Goal: Entertainment & Leisure: Consume media (video, audio)

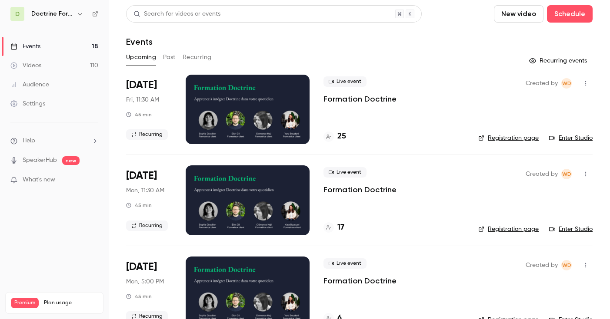
click at [168, 58] on button "Past" at bounding box center [169, 57] width 13 height 14
click at [245, 111] on div at bounding box center [248, 110] width 124 height 70
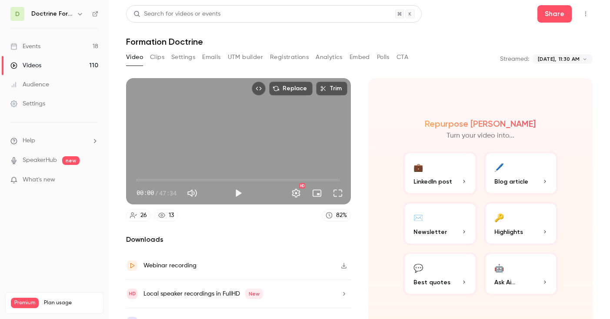
click at [231, 194] on button "Play" at bounding box center [237, 193] width 17 height 17
click at [334, 195] on button "Full screen" at bounding box center [337, 193] width 17 height 17
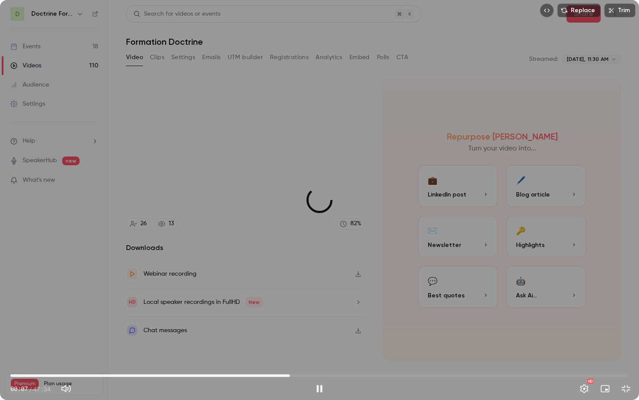
click at [290, 319] on span "21:30" at bounding box center [319, 375] width 618 height 14
click at [348, 319] on span "21:32" at bounding box center [319, 375] width 618 height 14
click at [376, 319] on span "28:08" at bounding box center [319, 375] width 618 height 14
click at [328, 319] on span "24:25" at bounding box center [319, 375] width 618 height 14
click at [302, 319] on span "24:26" at bounding box center [319, 375] width 618 height 14
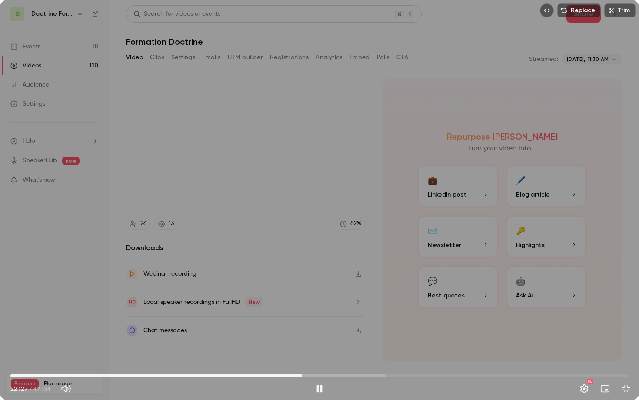
click at [358, 319] on span "22:27" at bounding box center [319, 375] width 618 height 14
click at [403, 319] on span "26:44" at bounding box center [319, 375] width 618 height 14
click at [432, 319] on span "30:16" at bounding box center [319, 375] width 618 height 14
click at [447, 319] on span "32:38" at bounding box center [319, 375] width 618 height 14
click at [456, 319] on span "34:17" at bounding box center [319, 375] width 618 height 14
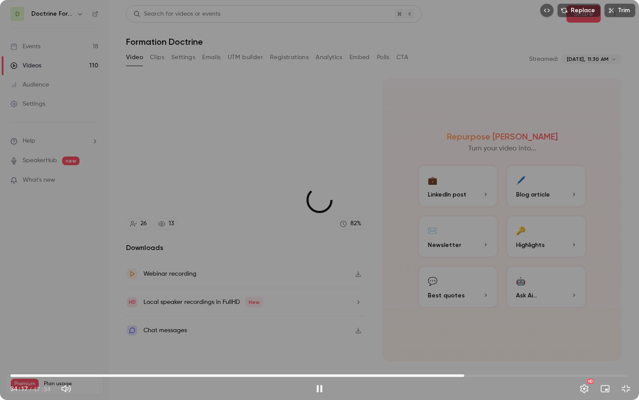
click at [464, 319] on span "34:55" at bounding box center [319, 375] width 618 height 14
click at [441, 319] on span "35:03" at bounding box center [319, 375] width 618 height 14
click at [331, 265] on div "Replace Trim 33:59 33:59 / 47:34 HD" at bounding box center [319, 200] width 639 height 400
click at [319, 319] on button "Play" at bounding box center [319, 388] width 17 height 17
click at [321, 319] on button "Pause" at bounding box center [319, 388] width 17 height 17
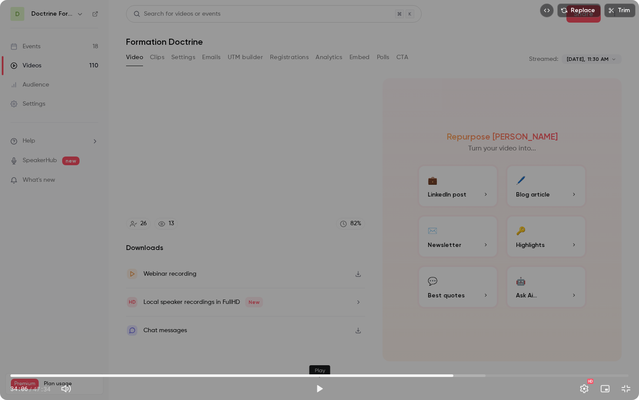
click at [319, 319] on button "Play" at bounding box center [319, 388] width 17 height 17
click at [444, 319] on span "34:08" at bounding box center [319, 375] width 618 height 14
click at [326, 142] on div "Replace Trim 34:06 34:06 / 47:34 HD" at bounding box center [319, 200] width 639 height 400
click at [452, 319] on span "34:06" at bounding box center [453, 375] width 3 height 3
click at [367, 296] on div "Replace Trim 33:59 33:59 / 47:34 HD" at bounding box center [319, 200] width 639 height 400
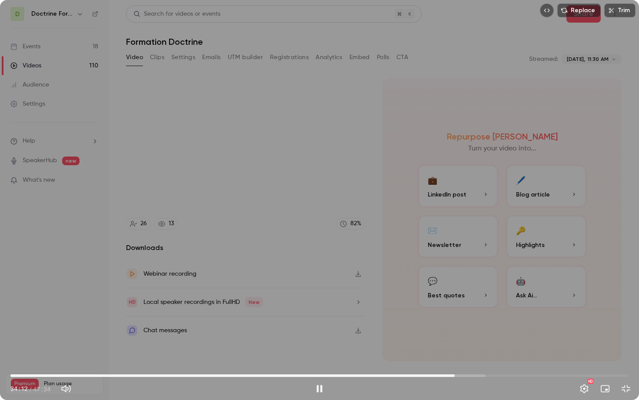
click at [319, 319] on button "Pause" at bounding box center [319, 388] width 17 height 17
click at [275, 214] on div "Replace Trim 34:12 34:12 / 47:34 HD" at bounding box center [319, 200] width 639 height 400
click at [275, 214] on div "Replace Trim 34:13 34:13 / 47:34 HD" at bounding box center [319, 200] width 639 height 400
click at [318, 319] on button "Play" at bounding box center [319, 388] width 17 height 17
click at [220, 292] on div "Replace Trim 34:32 34:32 / 47:34 HD" at bounding box center [319, 200] width 639 height 400
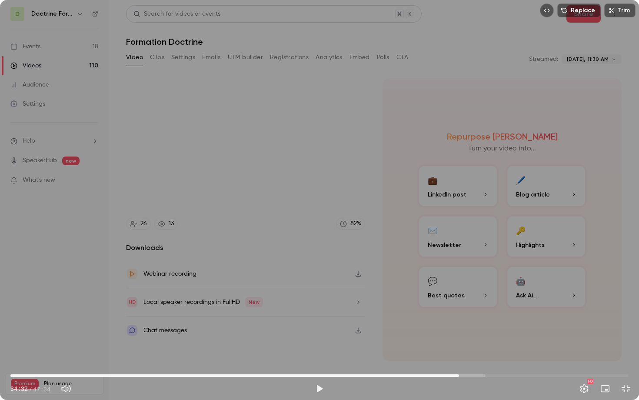
click at [317, 319] on button "Play" at bounding box center [319, 388] width 17 height 17
click at [454, 319] on span "34:09" at bounding box center [319, 375] width 618 height 14
click at [425, 312] on div "Replace Trim 34:10 34:10 / 47:34 HD" at bounding box center [319, 200] width 639 height 400
click at [379, 236] on div "Replace Trim 34:10 34:10 / 47:34 HD" at bounding box center [319, 200] width 639 height 400
click at [454, 319] on span "34:15" at bounding box center [455, 375] width 3 height 3
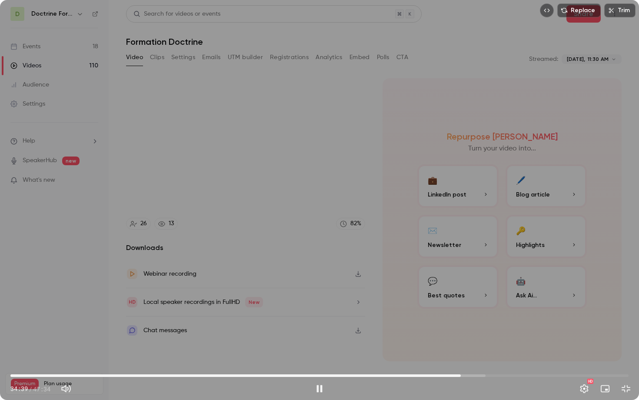
click at [319, 319] on button "Pause" at bounding box center [319, 388] width 17 height 17
click at [317, 319] on button "Play" at bounding box center [319, 388] width 17 height 17
click at [317, 319] on button "Pause" at bounding box center [319, 388] width 17 height 17
click at [320, 319] on button "Play" at bounding box center [319, 388] width 17 height 17
click at [320, 319] on button "Pause" at bounding box center [319, 388] width 17 height 17
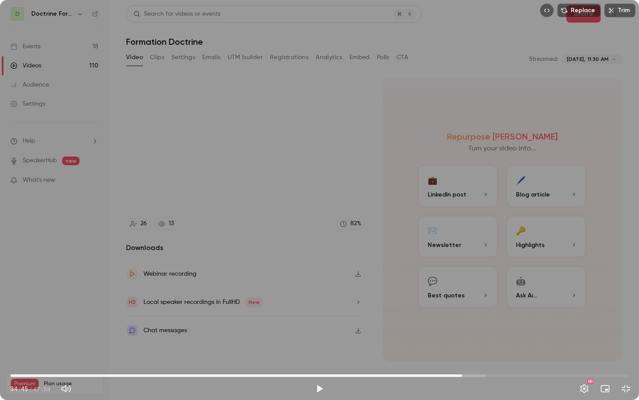
click at [461, 319] on span "34:45" at bounding box center [462, 375] width 3 height 3
click at [324, 319] on button "Play" at bounding box center [319, 388] width 17 height 17
click at [322, 319] on button "Pause" at bounding box center [319, 388] width 17 height 17
click at [196, 267] on div "Replace Trim 34:56 34:56 / 47:34 HD" at bounding box center [319, 200] width 639 height 400
click at [319, 319] on button "Pause" at bounding box center [319, 388] width 17 height 17
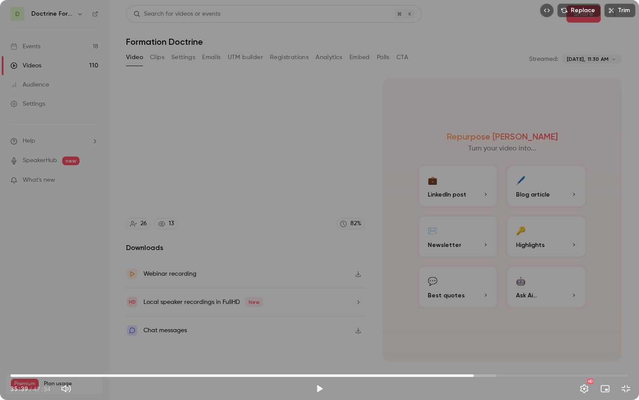
click at [468, 319] on span "35:39" at bounding box center [319, 375] width 618 height 14
click at [426, 292] on div "Replace Trim 35:13 35:13 / 47:34 HD" at bounding box center [319, 200] width 639 height 400
click at [319, 319] on button "Pause" at bounding box center [319, 388] width 17 height 17
click at [469, 319] on span "35:42" at bounding box center [319, 375] width 618 height 14
click at [445, 275] on div "Replace Trim 35:19 35:19 / 47:34 HD" at bounding box center [319, 200] width 639 height 400
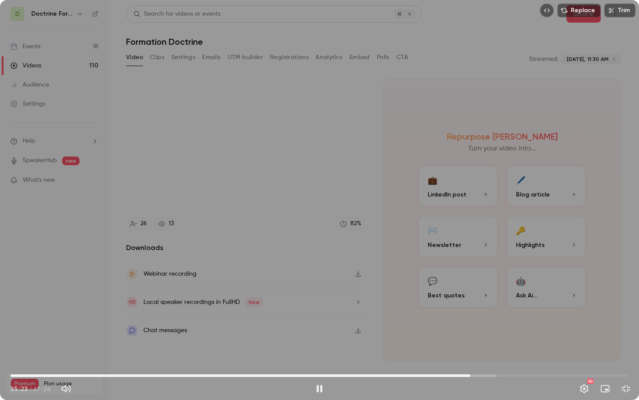
click at [379, 241] on div "Replace Trim 35:23 35:23 / 47:34 HD" at bounding box center [319, 200] width 639 height 400
click at [379, 239] on div "Replace Trim 35:23 35:23 / 47:34 HD" at bounding box center [319, 200] width 639 height 400
click at [151, 200] on div "Replace Trim 35:40 35:40 / 47:34 HD" at bounding box center [319, 200] width 639 height 400
click at [471, 319] on span "35:29" at bounding box center [471, 375] width 3 height 3
click at [319, 319] on button "Play" at bounding box center [319, 388] width 17 height 17
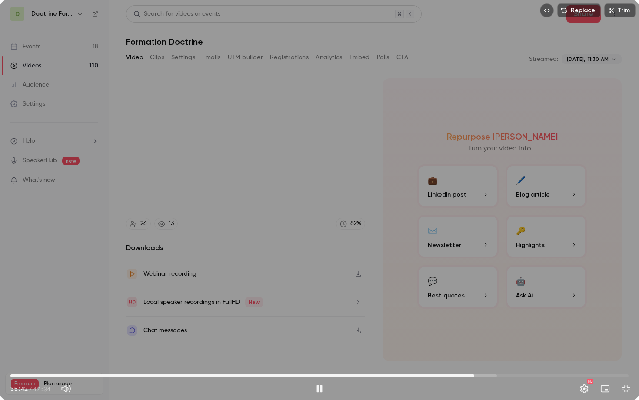
click at [284, 307] on div "Replace Trim 35:42 35:42 / 47:34 HD" at bounding box center [319, 200] width 639 height 400
click at [285, 272] on div "Replace Trim 35:42 35:42 / 47:34 HD" at bounding box center [319, 200] width 639 height 400
click at [285, 272] on div "Replace Trim 35:43 35:43 / 47:34 HD" at bounding box center [319, 200] width 639 height 400
click at [214, 266] on div "Replace Trim 35:43 35:43 / 47:34 HD" at bounding box center [319, 200] width 639 height 400
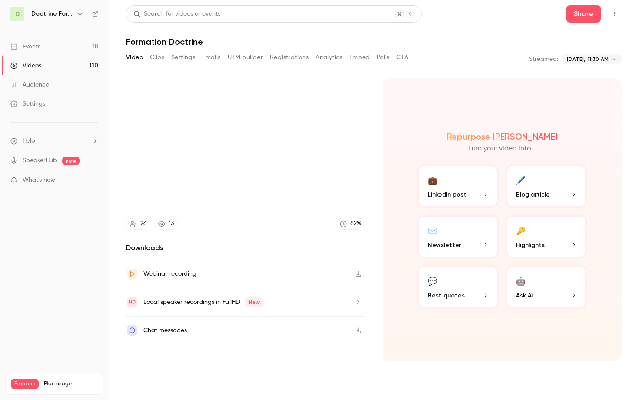
click at [214, 266] on video at bounding box center [319, 200] width 639 height 400
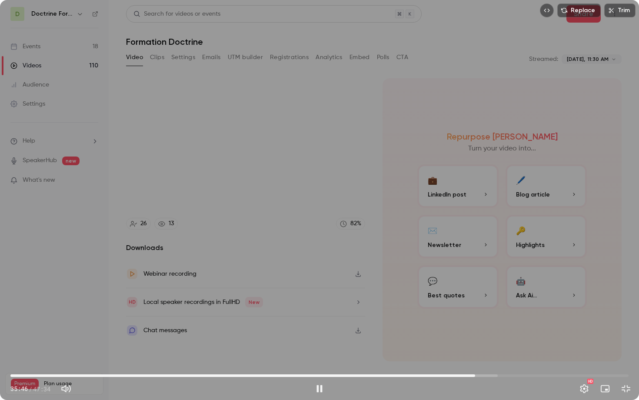
click at [116, 302] on div "Replace Trim 35:46 35:46 / 47:34 HD" at bounding box center [319, 200] width 639 height 400
click at [300, 214] on div "Replace Trim 35:46 35:46 / 47:34 HD" at bounding box center [319, 200] width 639 height 400
click at [201, 190] on div "Replace Trim 35:50 35:50 / 47:34 HD" at bounding box center [319, 200] width 639 height 400
click at [265, 268] on div "Replace Trim 35:51 35:51 / 47:34 HD" at bounding box center [319, 200] width 639 height 400
click at [270, 234] on div "Replace Trim 35:55 35:55 / 47:34 HD" at bounding box center [319, 200] width 639 height 400
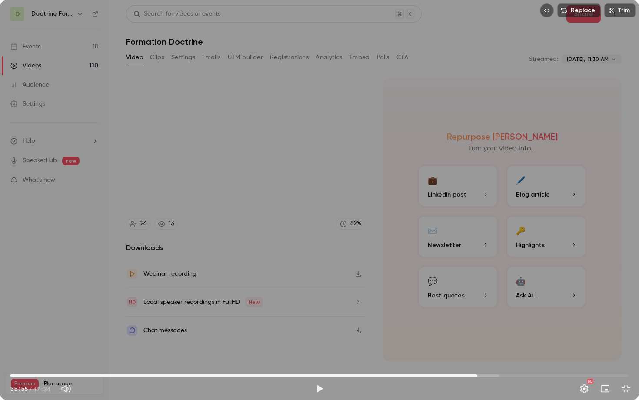
click at [470, 319] on span "35:55" at bounding box center [319, 375] width 618 height 14
click at [420, 313] on div "Replace Trim 35:23 35:23 / 47:34 HD" at bounding box center [319, 200] width 639 height 400
click at [468, 263] on div "Replace Trim 35:30 35:30 / 47:34 HD" at bounding box center [319, 200] width 639 height 400
click at [318, 319] on button "Play" at bounding box center [319, 388] width 17 height 17
click at [394, 198] on div "Replace Trim 35:52 35:52 / 47:34 HD" at bounding box center [319, 200] width 639 height 400
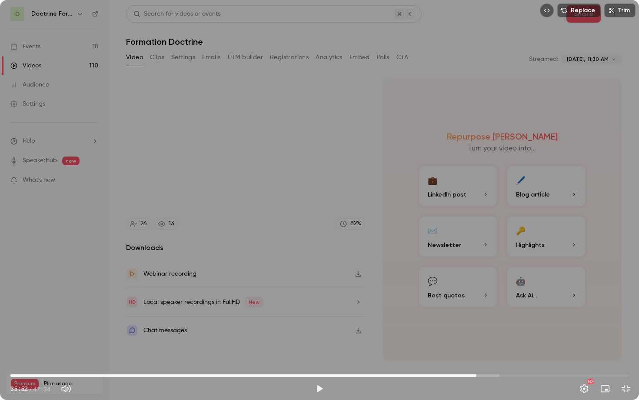
click at [318, 246] on div "Replace Trim 35:52 35:52 / 47:34 HD" at bounding box center [319, 200] width 639 height 400
click at [315, 242] on div "Replace Trim 35:54 35:54 / 47:34 HD" at bounding box center [319, 200] width 639 height 400
click at [256, 300] on div "Replace Trim 35:54 35:54 / 47:34 HD" at bounding box center [319, 200] width 639 height 400
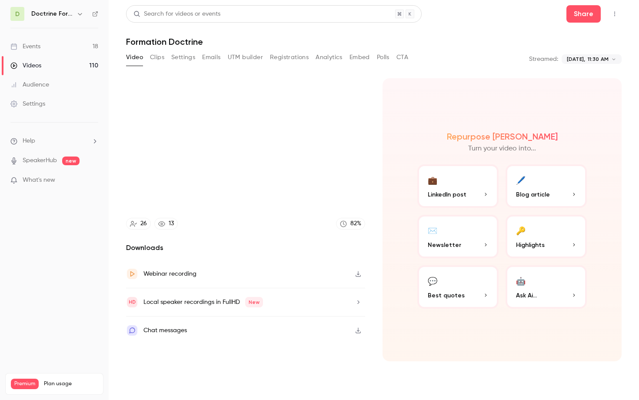
click at [344, 198] on div "Replace Trim 36:05 36:05 / 47:34 HD" at bounding box center [319, 200] width 639 height 400
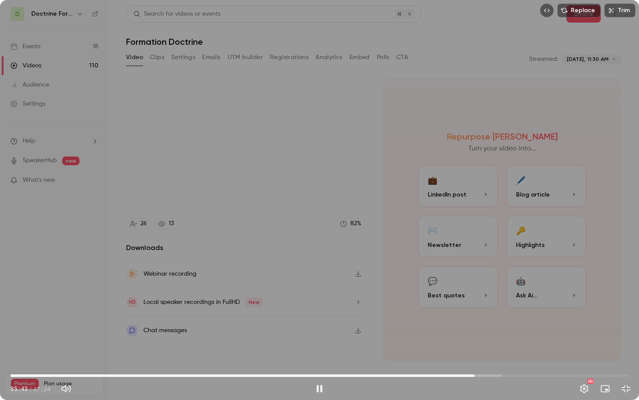
click at [474, 319] on span "35:43" at bounding box center [319, 375] width 618 height 14
click at [353, 270] on div "Replace Trim 35:44 35:44 / 47:34 HD" at bounding box center [319, 200] width 639 height 400
click at [293, 210] on div "Replace Trim 35:44 35:44 / 47:34 HD" at bounding box center [319, 200] width 639 height 400
click at [325, 195] on div "Replace Trim 36:04 36:04 / 47:34 HD" at bounding box center [319, 200] width 639 height 400
click at [262, 221] on div "Replace Trim 36:04 36:04 / 47:34 HD" at bounding box center [319, 200] width 639 height 400
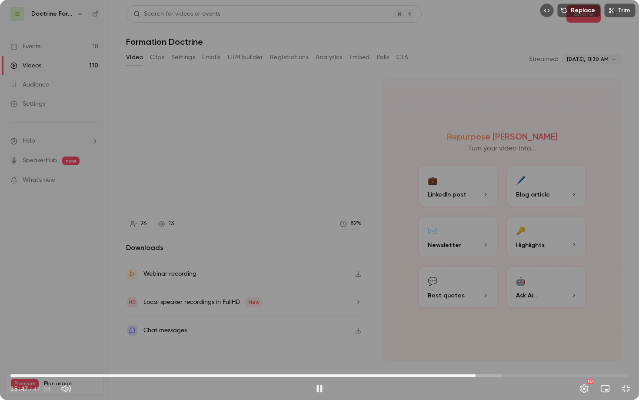
click at [475, 319] on span "35:47" at bounding box center [319, 375] width 618 height 14
click at [318, 240] on div "Replace Trim 36:11 36:11 / 47:34 HD" at bounding box center [319, 200] width 639 height 400
click at [215, 194] on div "Replace Trim 36:11 36:11 / 47:34 HD" at bounding box center [319, 200] width 639 height 400
click at [320, 248] on div "Replace Trim 36:24 36:24 / 47:34 HD" at bounding box center [319, 200] width 639 height 400
click at [480, 319] on span "36:09" at bounding box center [480, 375] width 3 height 3
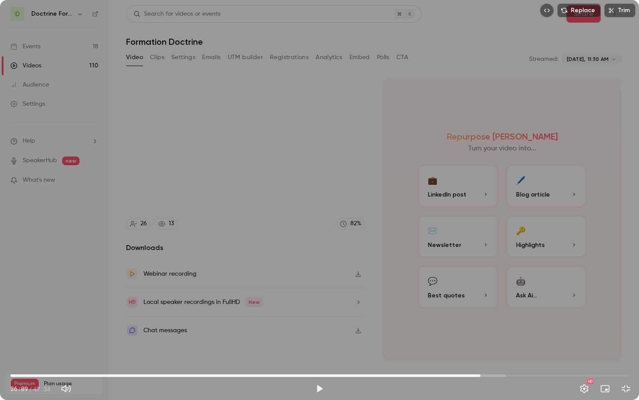
click at [451, 315] on div "Replace Trim 36:09 36:09 / 47:34 HD" at bounding box center [319, 200] width 639 height 400
click at [310, 253] on div "Replace Trim 36:17 36:17 / 47:34 HD" at bounding box center [319, 200] width 639 height 400
click at [291, 263] on div "Replace Trim 36:18 36:18 / 47:34 HD" at bounding box center [319, 200] width 639 height 400
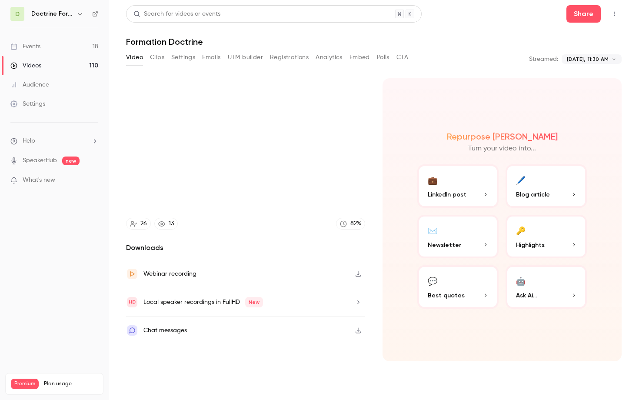
click at [291, 263] on video at bounding box center [319, 200] width 639 height 400
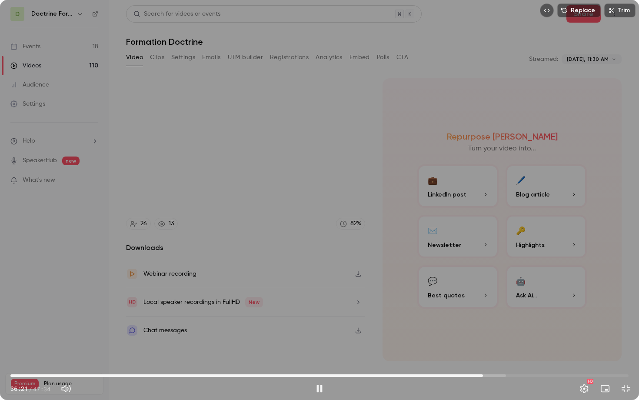
click at [226, 319] on div "Replace Trim 36:21 36:21 / 47:34 HD" at bounding box center [319, 200] width 639 height 400
click at [411, 234] on div "Replace Trim 36:22 36:22 / 47:34 HD" at bounding box center [319, 200] width 639 height 400
click at [411, 234] on div "Replace Trim 36:23 36:23 / 47:34 HD" at bounding box center [319, 200] width 639 height 400
click at [401, 236] on div "Replace Trim 36:23 36:23 / 47:34 HD" at bounding box center [319, 200] width 639 height 400
click at [401, 236] on div "Replace Trim 36:24 36:24 / 47:34 HD" at bounding box center [319, 200] width 639 height 400
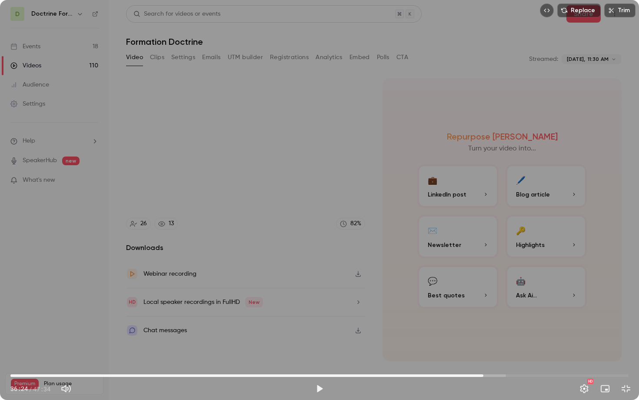
click at [292, 300] on div "Replace Trim 36:24 36:24 / 47:34 HD" at bounding box center [319, 200] width 639 height 400
click at [328, 295] on div "Replace Trim 36:32 36:32 / 47:34 HD" at bounding box center [319, 200] width 639 height 400
click at [254, 239] on div "Replace Trim 36:33 36:33 / 47:34 HD" at bounding box center [319, 200] width 639 height 400
click at [270, 274] on div "Replace Trim 36:34 36:34 / 47:34 HD" at bounding box center [319, 200] width 639 height 400
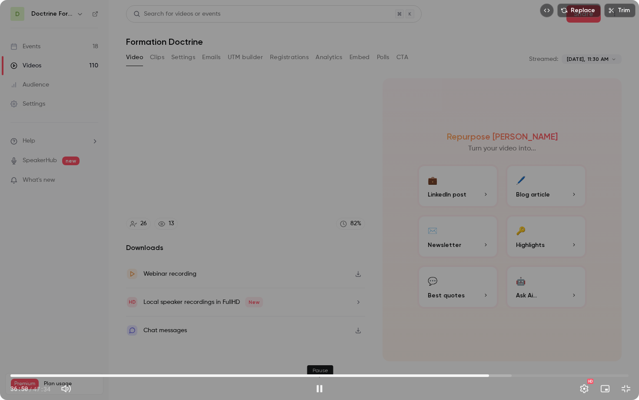
click at [320, 319] on button "Pause" at bounding box center [319, 388] width 17 height 17
click at [403, 231] on div "Replace Trim 36:51 36:51 / 47:34 HD" at bounding box center [319, 200] width 639 height 400
click at [483, 319] on span "36:23" at bounding box center [319, 375] width 618 height 14
click at [269, 318] on div "Replace Trim 36:42 36:42 / 47:34 HD" at bounding box center [319, 200] width 639 height 400
click at [179, 279] on div "Replace Trim 36:42 36:42 / 47:34 HD" at bounding box center [319, 200] width 639 height 400
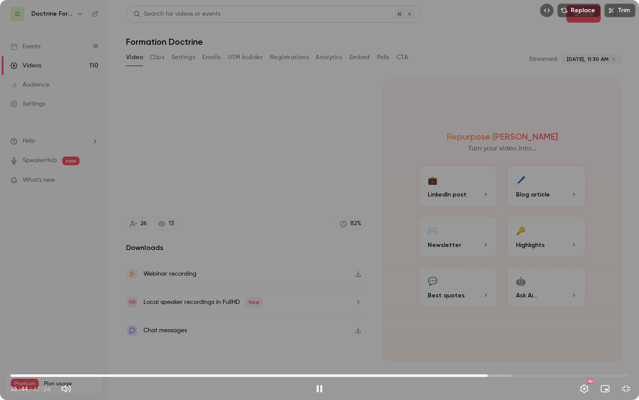
click at [486, 319] on span "36:44" at bounding box center [487, 375] width 3 height 3
click at [333, 208] on div "Replace Trim 36:40 36:40 / 47:34 HD" at bounding box center [319, 200] width 639 height 400
click at [320, 319] on button "Play" at bounding box center [319, 388] width 17 height 17
click at [320, 319] on button "Pause" at bounding box center [319, 388] width 17 height 17
click at [244, 256] on div "Replace Trim 36:42 36:42 / 47:34 HD" at bounding box center [319, 200] width 639 height 400
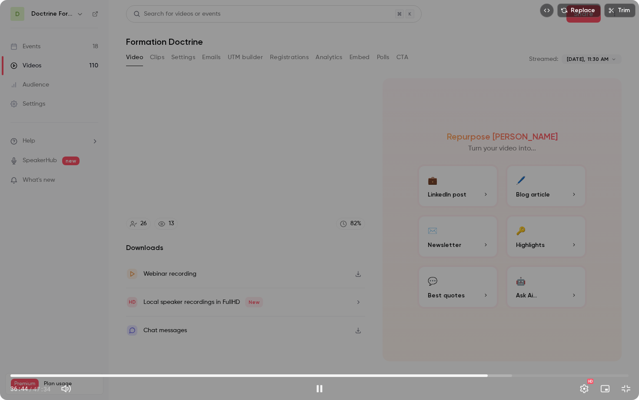
click at [236, 252] on div "Replace Trim 36:44 36:44 / 47:34 HD" at bounding box center [319, 200] width 639 height 400
click at [265, 257] on div "Replace Trim 36:44 36:44 / 47:34 HD" at bounding box center [319, 200] width 639 height 400
click at [265, 257] on div "Replace Trim 36:45 36:45 / 47:34 HD" at bounding box center [319, 200] width 639 height 400
click at [330, 249] on div "Replace Trim 36:45 36:45 / 47:34 HD" at bounding box center [319, 200] width 639 height 400
click at [300, 175] on div "Replace Trim 36:50 36:50 / 47:34 HD" at bounding box center [319, 200] width 639 height 400
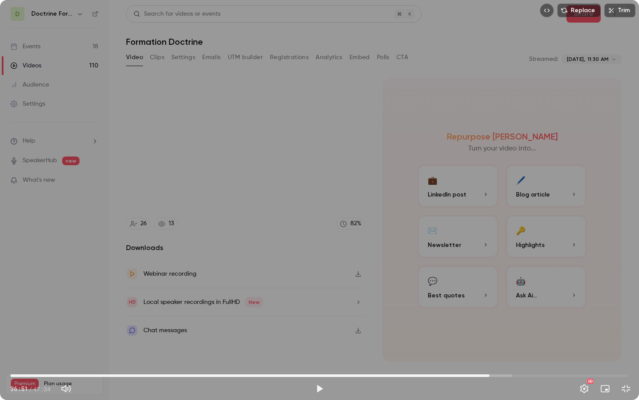
click at [397, 280] on div "Replace Trim 36:51 36:51 / 47:34 HD" at bounding box center [319, 200] width 639 height 400
click at [337, 298] on div "Replace Trim 36:55 36:55 / 47:34 HD" at bounding box center [319, 200] width 639 height 400
click at [289, 243] on div "Replace Trim 36:55 36:55 / 47:34 HD" at bounding box center [319, 200] width 639 height 400
click at [232, 156] on div "Replace Trim 37:04 37:04 / 47:34 HD" at bounding box center [319, 200] width 639 height 400
click at [351, 263] on div "Replace Trim 37:04 37:04 / 47:34 HD" at bounding box center [319, 200] width 639 height 400
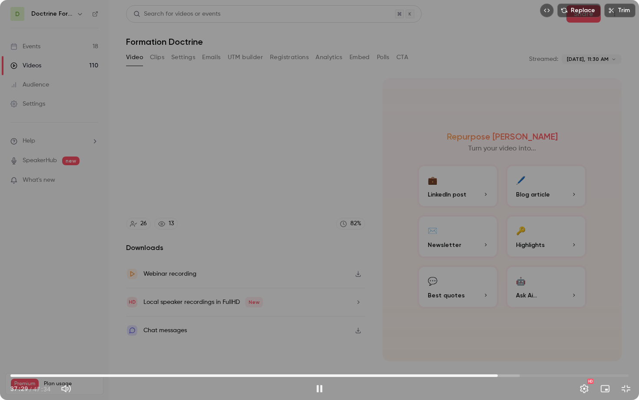
click at [476, 199] on div "Replace Trim 37:29 37:29 / 47:34 HD" at bounding box center [319, 200] width 639 height 400
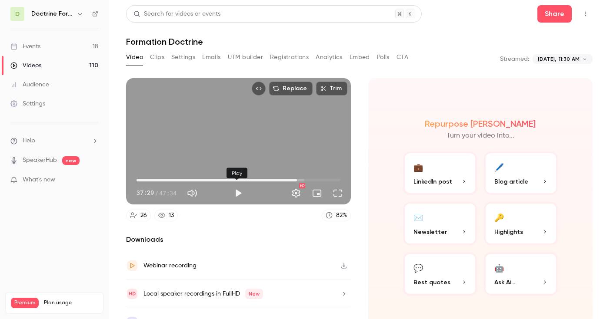
click at [231, 196] on button "Play" at bounding box center [237, 193] width 17 height 17
click at [234, 196] on button "Pause" at bounding box center [237, 193] width 17 height 17
click at [234, 196] on button "Play" at bounding box center [237, 193] width 17 height 17
click at [333, 191] on button "Full screen" at bounding box center [337, 193] width 17 height 17
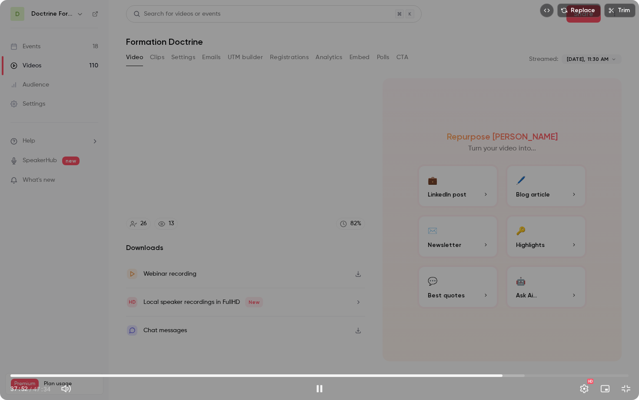
click at [441, 319] on div "Replace Trim 37:52 37:52 / 47:34 HD" at bounding box center [319, 200] width 639 height 400
click at [320, 319] on button "Play" at bounding box center [319, 388] width 17 height 17
click at [323, 169] on div "Replace Trim 38:24 38:24 / 47:34 HD" at bounding box center [319, 200] width 639 height 400
click at [508, 319] on span "38:24" at bounding box center [509, 375] width 3 height 3
click at [505, 319] on span "38:12" at bounding box center [506, 375] width 3 height 3
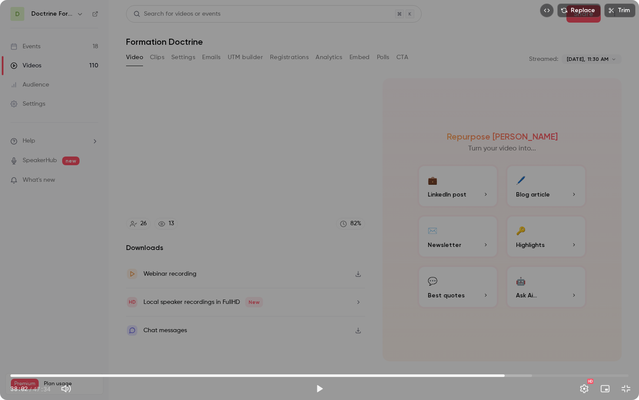
click at [503, 319] on span "38:02" at bounding box center [504, 375] width 3 height 3
click at [355, 242] on div "Replace Trim 37:50 37:50 / 47:34 HD" at bounding box center [319, 200] width 639 height 400
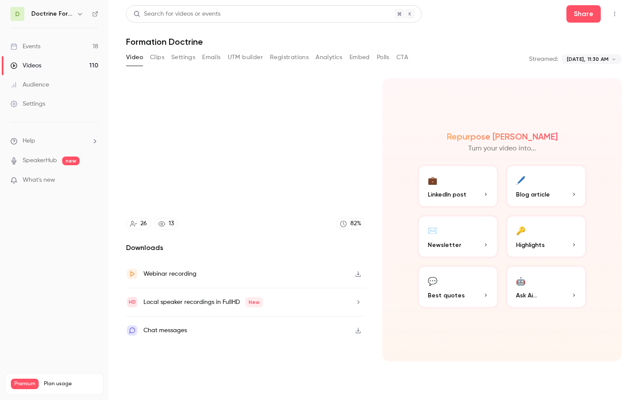
click at [371, 233] on video at bounding box center [319, 200] width 639 height 400
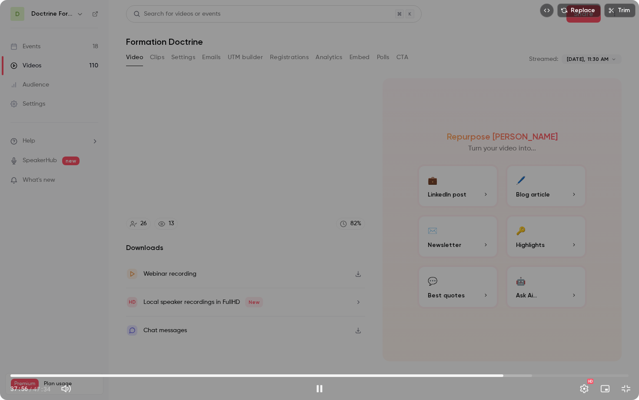
click at [310, 231] on div "Replace Trim 37:56 37:56 / 47:34 HD" at bounding box center [319, 200] width 639 height 400
click at [292, 299] on div "Replace Trim 37:56 37:56 / 47:34 HD" at bounding box center [319, 200] width 639 height 400
click at [501, 319] on span "37:48" at bounding box center [501, 375] width 3 height 3
click at [272, 258] on div "Replace Trim 37:56 37:56 / 47:34 HD" at bounding box center [319, 200] width 639 height 400
click at [288, 239] on div "Replace Trim 37:56 37:56 / 47:34 HD" at bounding box center [319, 200] width 639 height 400
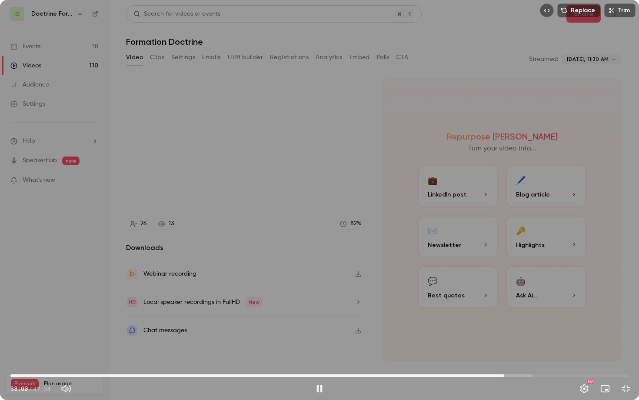
click at [262, 232] on div "Replace Trim 38:00 38:00 / 47:34 HD" at bounding box center [319, 200] width 639 height 400
click at [285, 256] on div "Replace Trim 38:00 38:00 / 47:34 HD" at bounding box center [319, 200] width 639 height 400
click at [302, 216] on div "Replace Trim 38:04 38:04 / 47:34 HD" at bounding box center [319, 200] width 639 height 400
click at [504, 319] on span "38:04" at bounding box center [505, 375] width 3 height 3
click at [382, 279] on div "Replace Trim 37:48 37:48 / 47:34 HD" at bounding box center [319, 200] width 639 height 400
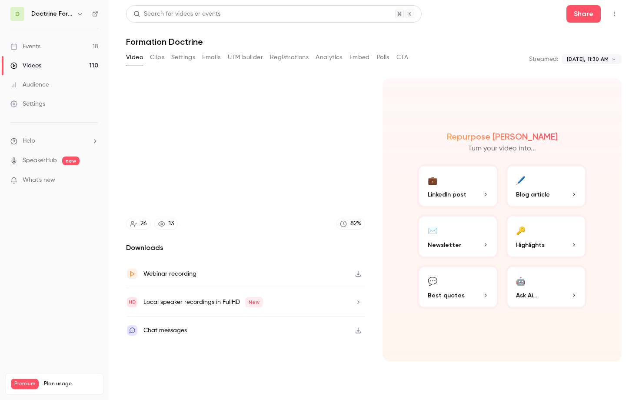
click at [527, 319] on video at bounding box center [319, 200] width 639 height 400
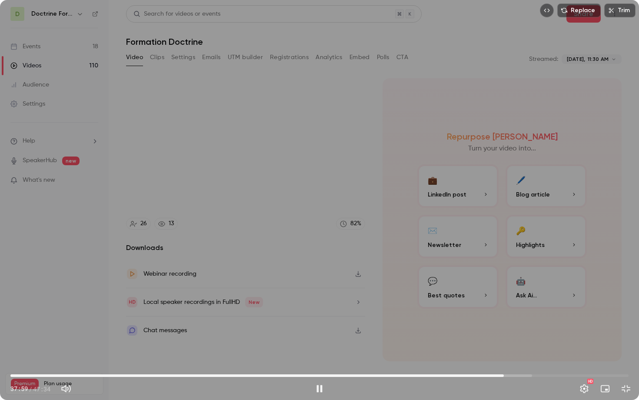
click at [457, 319] on div "Replace Trim 37:59 37:59 / 47:34 HD" at bounding box center [319, 200] width 639 height 400
click at [318, 275] on div "Replace Trim 37:59 37:59 / 47:34 HD" at bounding box center [319, 200] width 639 height 400
click at [276, 227] on div "Replace Trim 38:02 38:02 / 47:34 HD" at bounding box center [319, 200] width 639 height 400
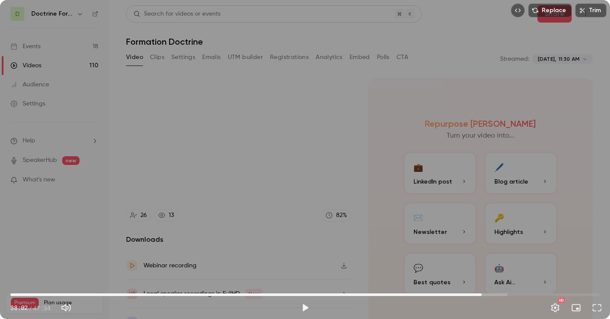
type input "******"
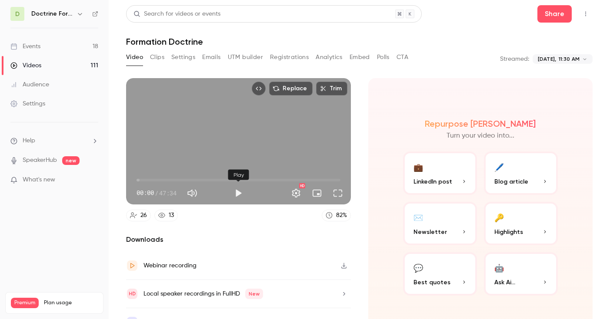
click at [237, 195] on button "Play" at bounding box center [237, 193] width 17 height 17
click at [282, 178] on span "00:02" at bounding box center [238, 180] width 204 height 14
click at [321, 179] on span "34:07" at bounding box center [238, 180] width 204 height 14
click at [311, 180] on span "43:05" at bounding box center [238, 180] width 204 height 14
click at [340, 194] on button "Full screen" at bounding box center [337, 193] width 17 height 17
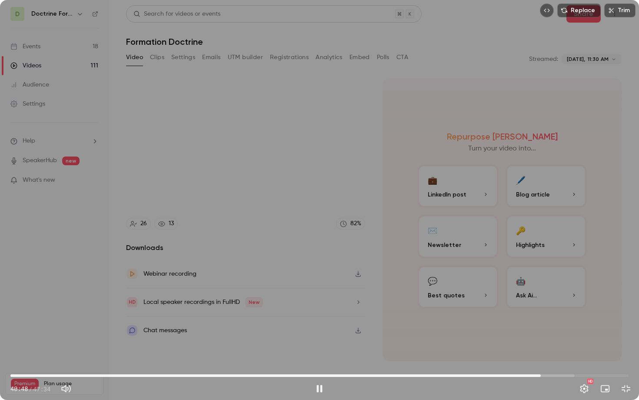
click at [554, 319] on span "40:48" at bounding box center [319, 375] width 618 height 14
click at [522, 319] on span "39:22" at bounding box center [319, 375] width 618 height 14
click at [507, 319] on span "39:23" at bounding box center [319, 375] width 618 height 14
click at [491, 319] on span "37:00" at bounding box center [319, 375] width 618 height 14
click at [478, 319] on span "36:01" at bounding box center [319, 375] width 618 height 14
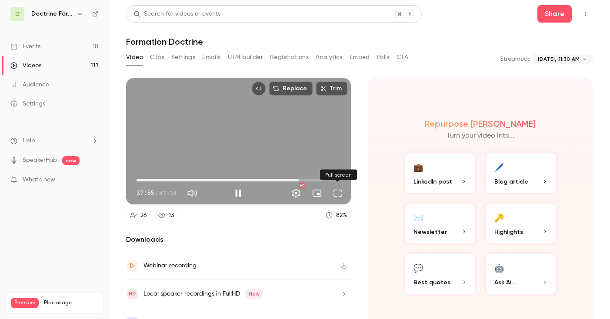
click at [339, 196] on button "Full screen" at bounding box center [337, 193] width 17 height 17
click at [239, 193] on button "Pause" at bounding box center [237, 193] width 17 height 17
click at [301, 149] on div "Replace Trim 38:02 38:02 / 47:34 HD" at bounding box center [238, 141] width 225 height 126
click at [301, 149] on div "Replace Trim 38:03 38:03 / 47:34 HD" at bounding box center [238, 141] width 225 height 126
click at [291, 146] on div "Replace Trim 38:04 38:04 / 47:34 HD" at bounding box center [238, 141] width 225 height 126
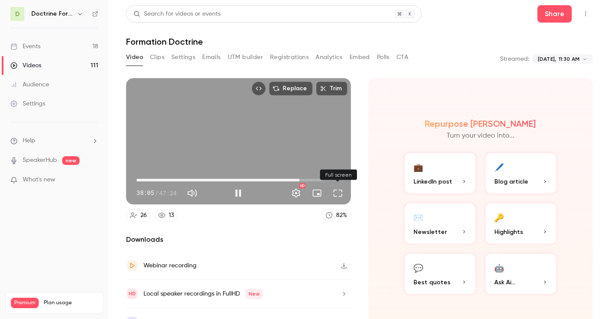
click at [338, 195] on button "Full screen" at bounding box center [337, 193] width 17 height 17
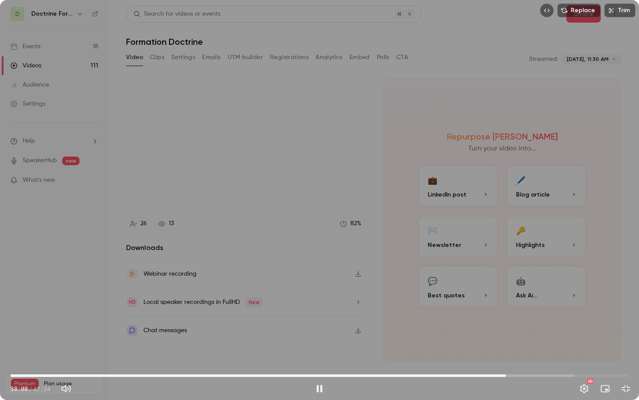
click at [297, 191] on div "Replace Trim 38:08 38:08 / 47:34 HD" at bounding box center [319, 200] width 639 height 400
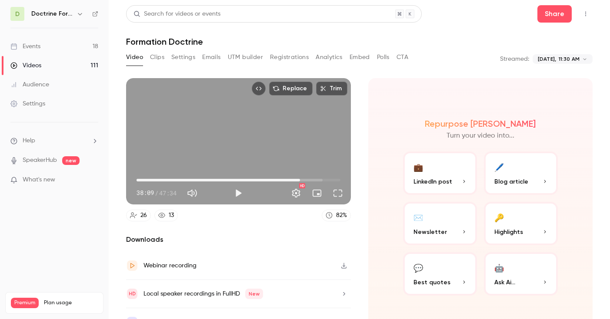
click at [294, 139] on div "Replace Trim 38:09 38:09 / 47:34 HD" at bounding box center [238, 141] width 225 height 126
click at [332, 157] on div "Replace Trim 38:12 38:12 / 47:34 HD" at bounding box center [238, 141] width 225 height 126
click at [338, 192] on button "Full screen" at bounding box center [337, 193] width 17 height 17
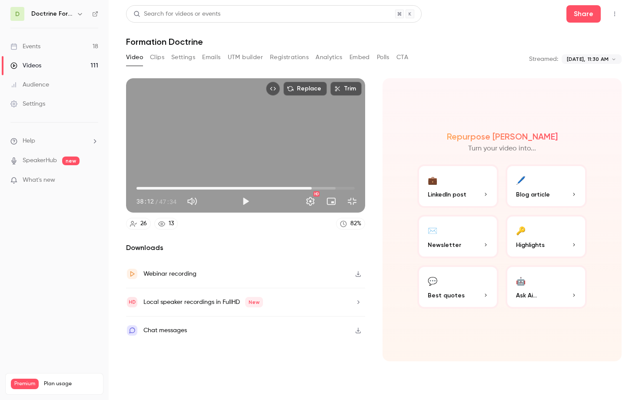
type input "******"
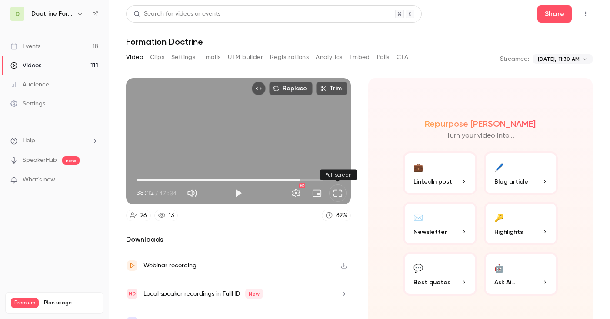
click at [299, 180] on span "38:12" at bounding box center [300, 180] width 3 height 3
click at [261, 159] on div "Replace Trim 38:04 38:04 / 47:34 HD" at bounding box center [238, 141] width 225 height 126
click at [261, 147] on div "Replace Trim 38:07 38:07 / 47:34 HD" at bounding box center [238, 141] width 225 height 126
click at [300, 137] on div "Replace Trim 38:07 38:07 / 47:34 HD" at bounding box center [238, 141] width 225 height 126
click at [300, 136] on div "Replace Trim 38:11 38:11 / 47:34 HD" at bounding box center [238, 141] width 225 height 126
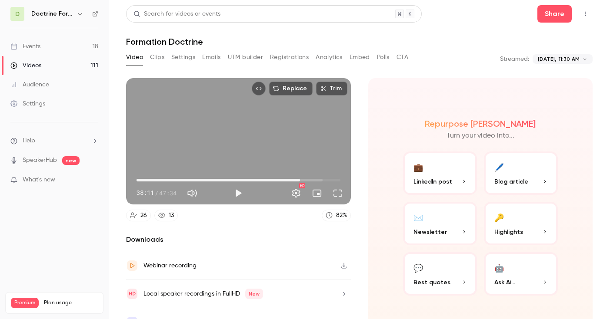
click at [266, 116] on div "Replace Trim 38:11 38:11 / 47:34 HD" at bounding box center [238, 141] width 225 height 126
click at [259, 133] on div "Replace Trim 38:15 38:15 / 47:34 HD" at bounding box center [238, 141] width 225 height 126
click at [240, 196] on button "Play" at bounding box center [237, 193] width 17 height 17
click at [240, 196] on button "Pause" at bounding box center [237, 193] width 17 height 17
click at [237, 143] on div "Replace Trim 38:20 38:20 / 47:34 HD" at bounding box center [238, 141] width 225 height 126
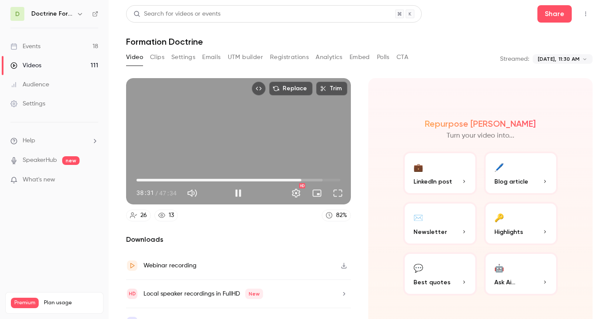
click at [236, 138] on div "Replace Trim 38:31 38:31 / 47:34 HD" at bounding box center [238, 141] width 225 height 126
type input "******"
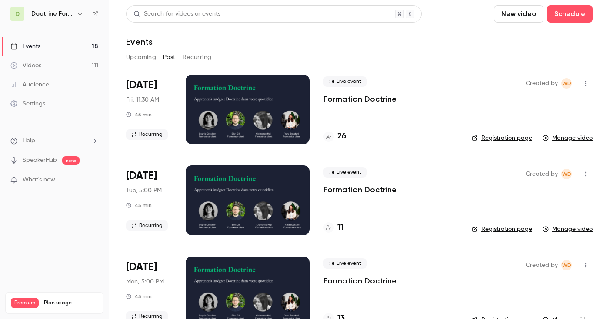
click at [235, 93] on div at bounding box center [248, 110] width 124 height 70
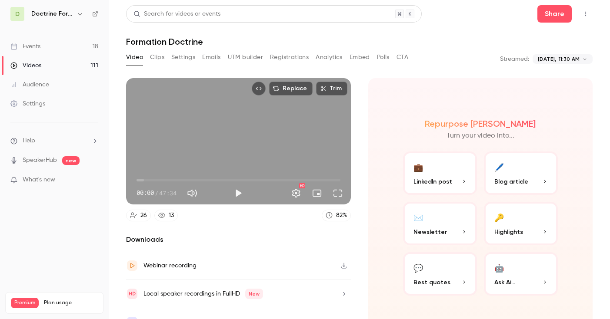
click at [294, 179] on span "00:00" at bounding box center [238, 180] width 204 height 14
click at [315, 128] on div "Replace Trim 36:51 36:51 / 47:34 HD" at bounding box center [238, 141] width 225 height 126
click at [299, 180] on span "36:52" at bounding box center [238, 180] width 204 height 14
click at [300, 180] on span "37:59" at bounding box center [299, 180] width 3 height 3
click at [300, 180] on span "38:16" at bounding box center [300, 180] width 3 height 3
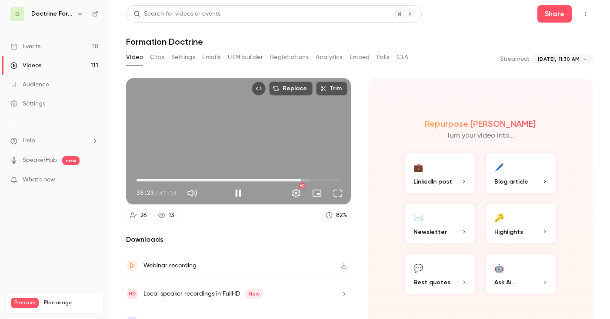
click at [240, 133] on div "Replace Trim 38:23 38:23 / 47:34 HD" at bounding box center [238, 141] width 225 height 126
click at [340, 192] on button "Full screen" at bounding box center [337, 193] width 17 height 17
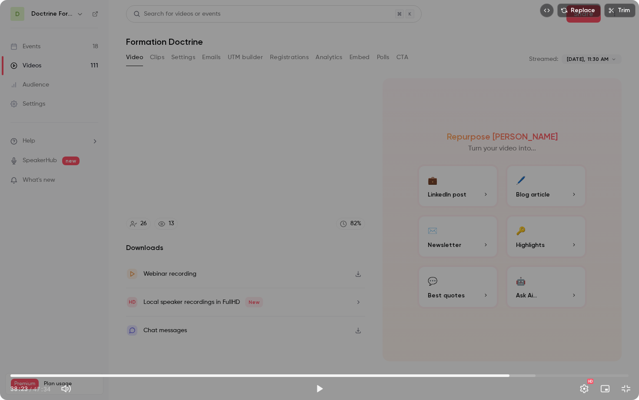
click at [508, 319] on span "38:23" at bounding box center [509, 375] width 3 height 3
click at [464, 290] on div "Replace Trim 38:16 38:16 / 47:34 HD" at bounding box center [319, 200] width 639 height 400
click at [369, 277] on div "Replace Trim 38:23 38:23 / 47:34 HD" at bounding box center [319, 200] width 639 height 400
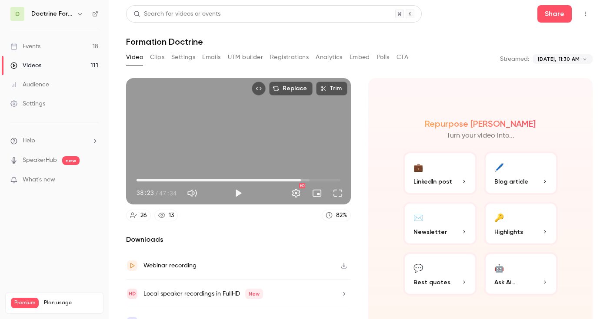
click at [219, 141] on div "Replace Trim 38:23 38:23 / 47:34 HD" at bounding box center [238, 141] width 225 height 126
type input "******"
click at [240, 196] on button "Pause" at bounding box center [237, 193] width 17 height 17
click at [340, 194] on button "Full screen" at bounding box center [337, 193] width 17 height 17
click at [221, 168] on div "38:30 38:30 / 47:34 HD" at bounding box center [238, 186] width 225 height 36
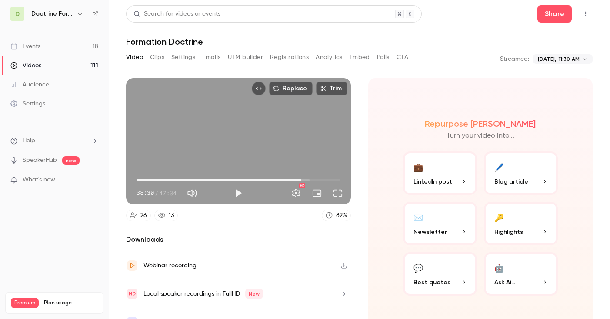
click at [236, 149] on div "Replace Trim 38:30 38:30 / 47:34 HD" at bounding box center [238, 141] width 225 height 126
click at [260, 147] on div "Replace Trim 38:37 38:37 / 47:34 HD" at bounding box center [238, 141] width 225 height 126
click at [239, 127] on div "Replace Trim 38:37 38:37 / 47:34 HD" at bounding box center [238, 141] width 225 height 126
click at [239, 127] on div "Replace Trim 38:38 38:38 / 47:34 HD" at bounding box center [238, 141] width 225 height 126
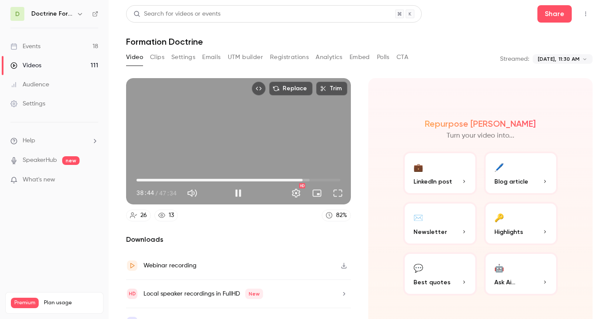
click at [246, 140] on div "Replace Trim 38:44 38:44 / 47:34 HD" at bounding box center [238, 141] width 225 height 126
click at [275, 143] on div "Replace Trim 38:44 38:44 / 47:34 HD" at bounding box center [238, 141] width 225 height 126
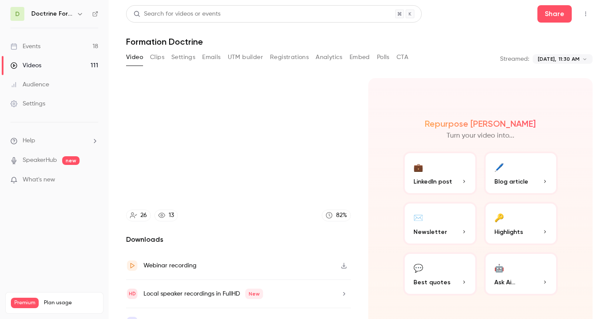
click at [275, 143] on video at bounding box center [238, 141] width 225 height 126
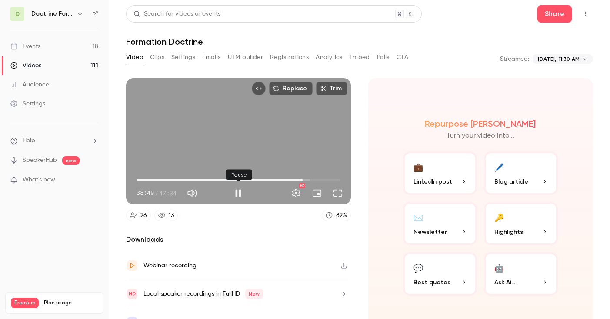
click at [239, 190] on button "Pause" at bounding box center [237, 193] width 17 height 17
click at [239, 191] on button "Play" at bounding box center [237, 193] width 17 height 17
click at [262, 134] on div "Replace Trim 39:07 39:07 / 47:34 HD" at bounding box center [238, 141] width 225 height 126
click at [338, 196] on button "Full screen" at bounding box center [337, 193] width 17 height 17
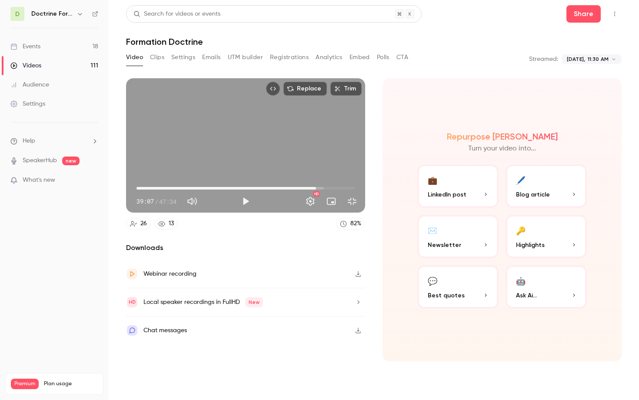
type input "******"
